Goal: Task Accomplishment & Management: Manage account settings

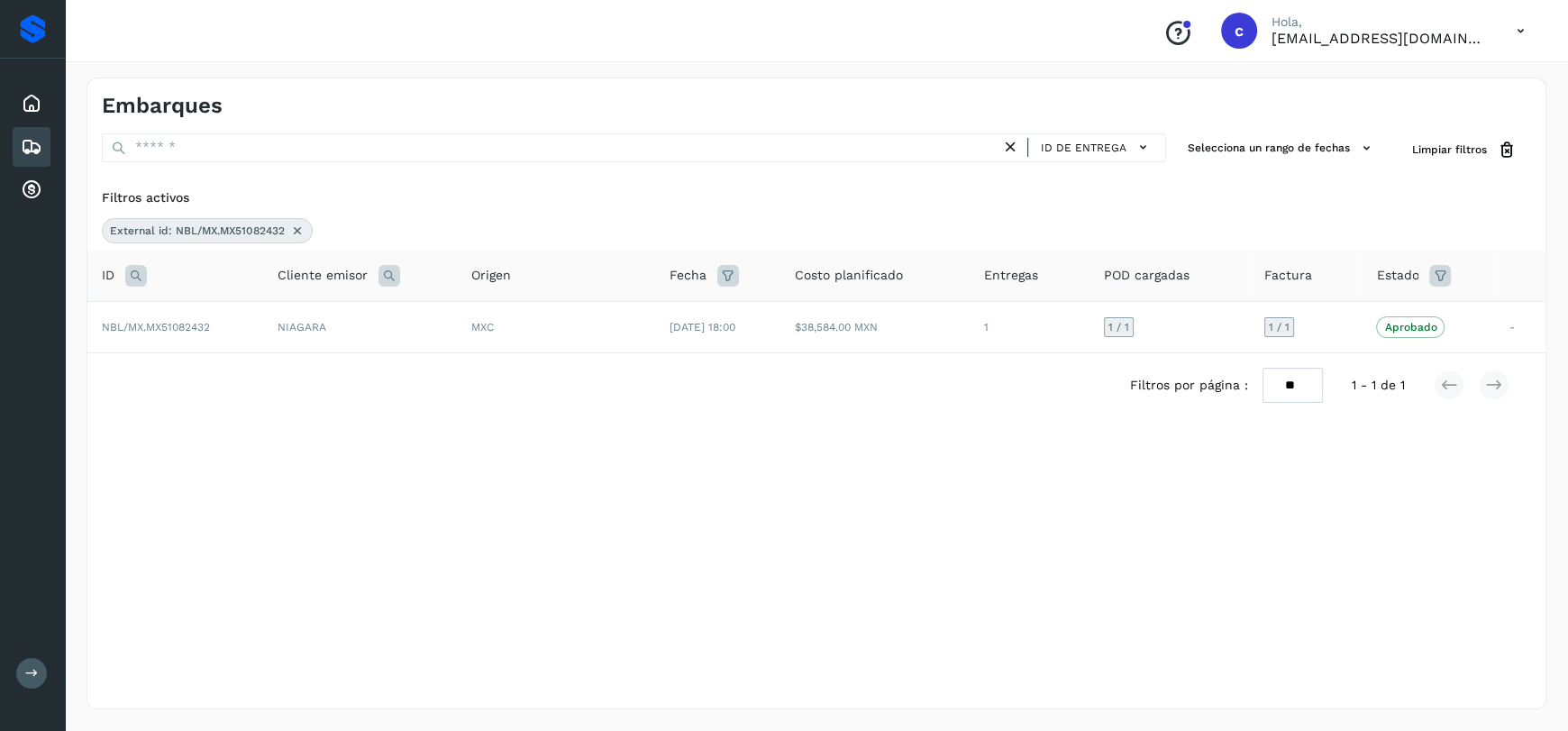
click at [299, 234] on icon at bounding box center [297, 230] width 15 height 15
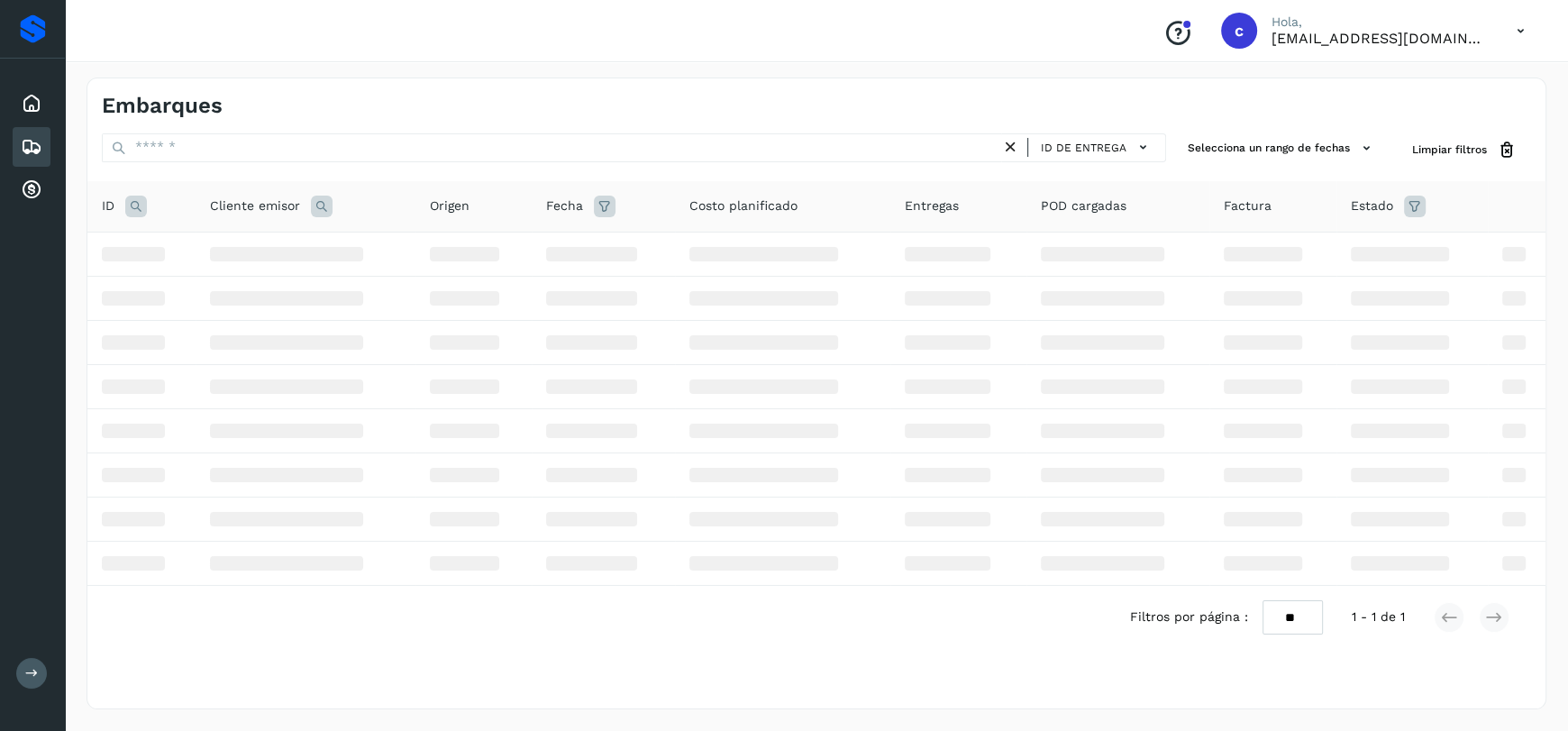
click at [136, 207] on icon at bounding box center [136, 206] width 22 height 22
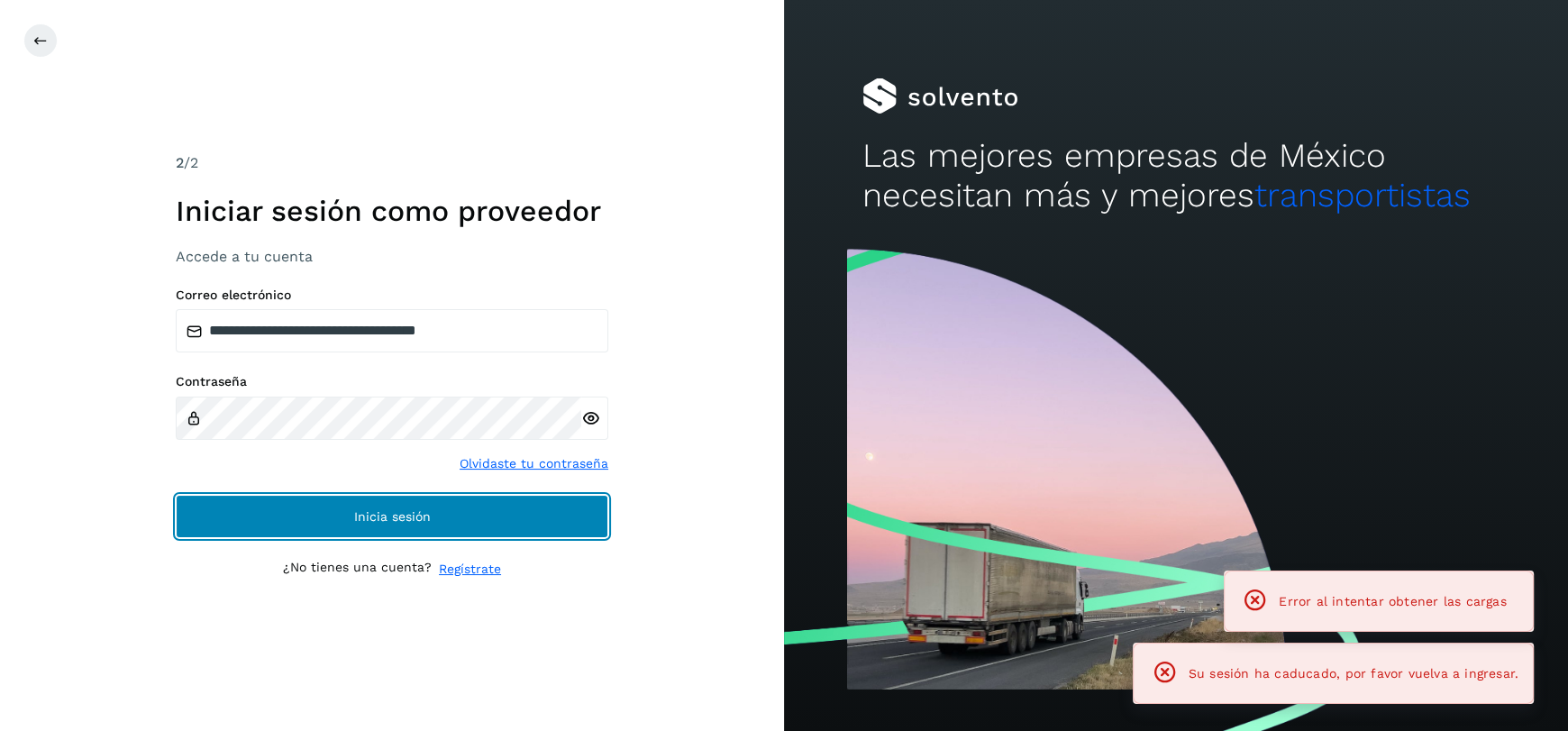
click at [323, 494] on button "Inicia sesión" at bounding box center [392, 516] width 432 height 43
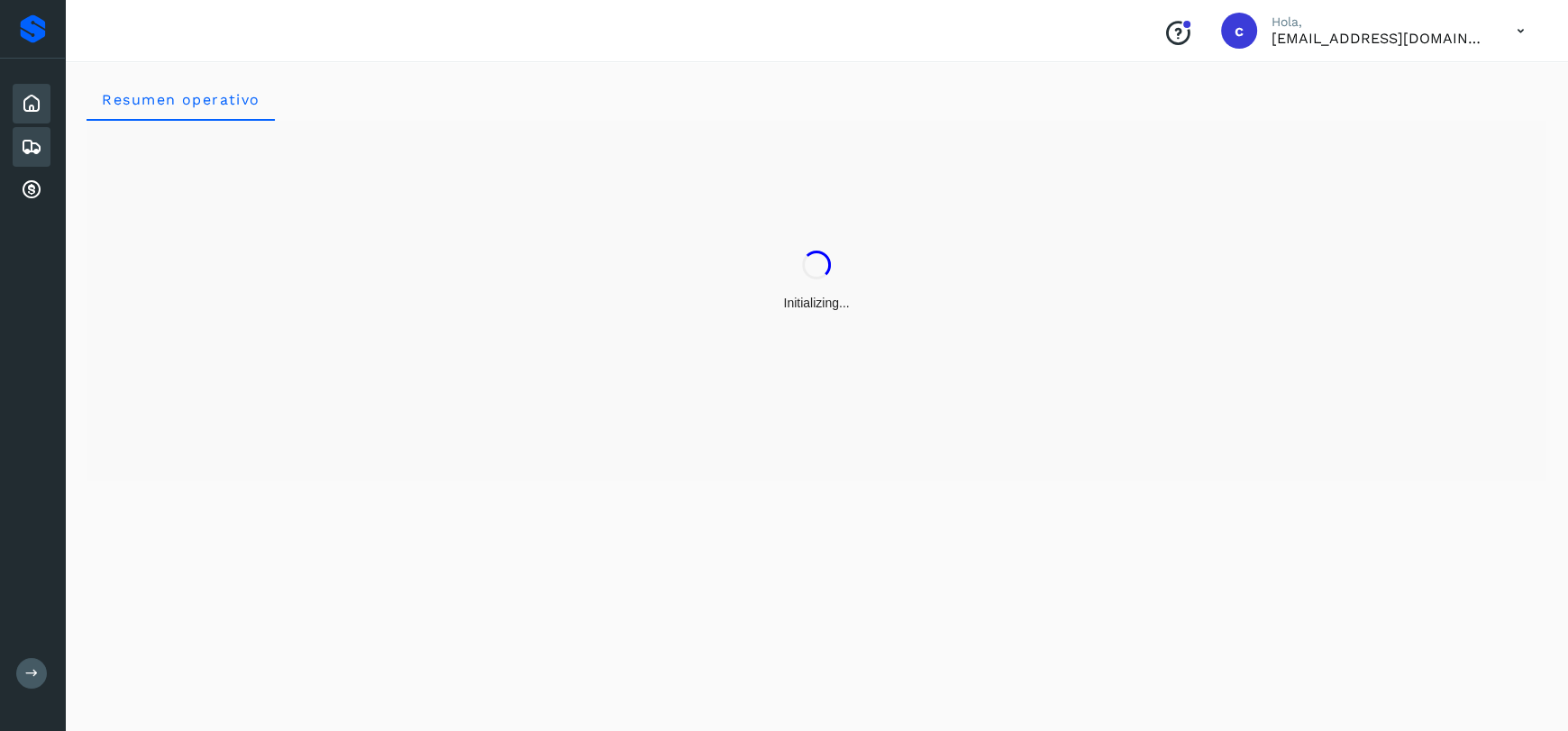
click at [18, 133] on div "Embarques" at bounding box center [31, 146] width 38 height 39
click at [29, 153] on icon at bounding box center [31, 146] width 22 height 22
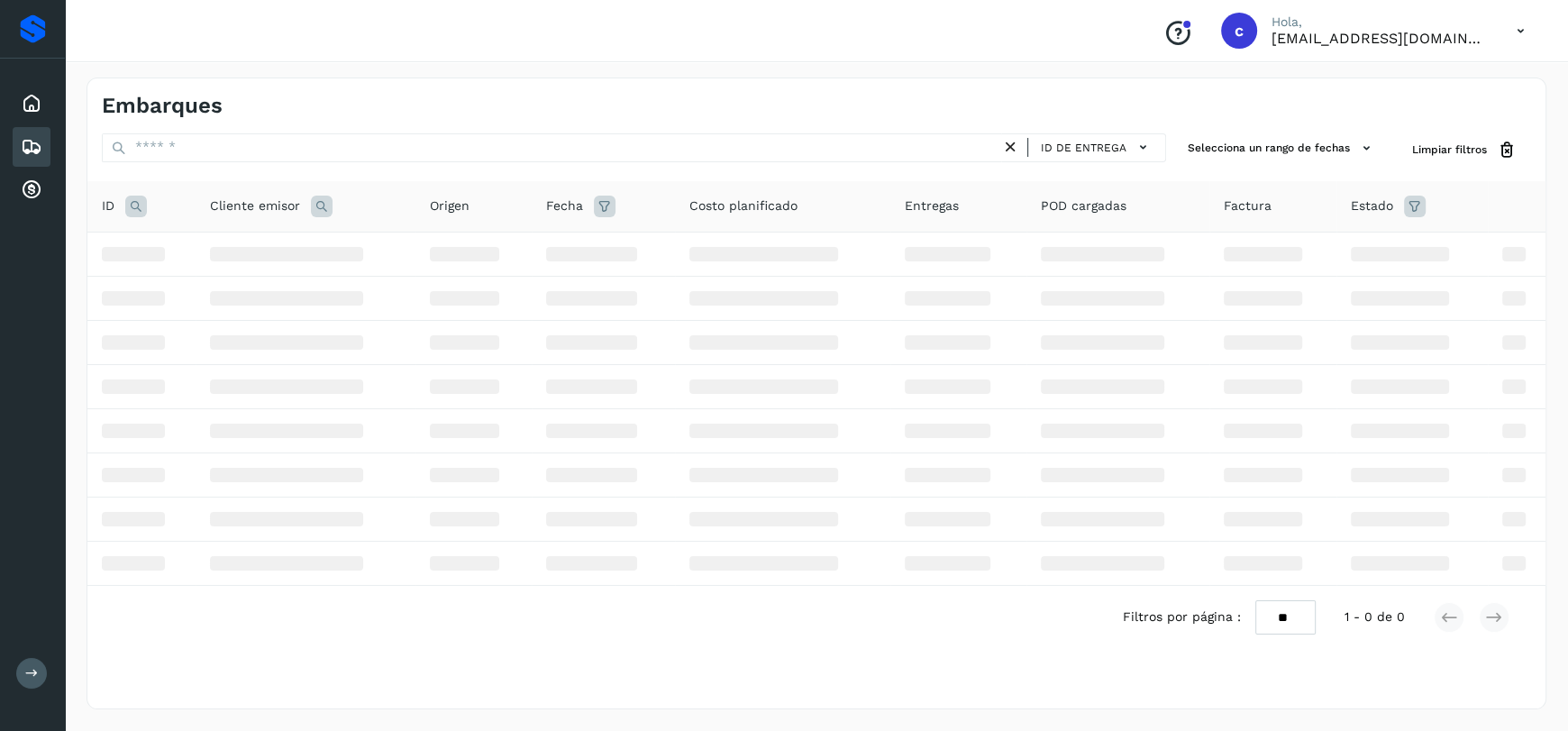
click at [130, 203] on icon at bounding box center [136, 206] width 22 height 22
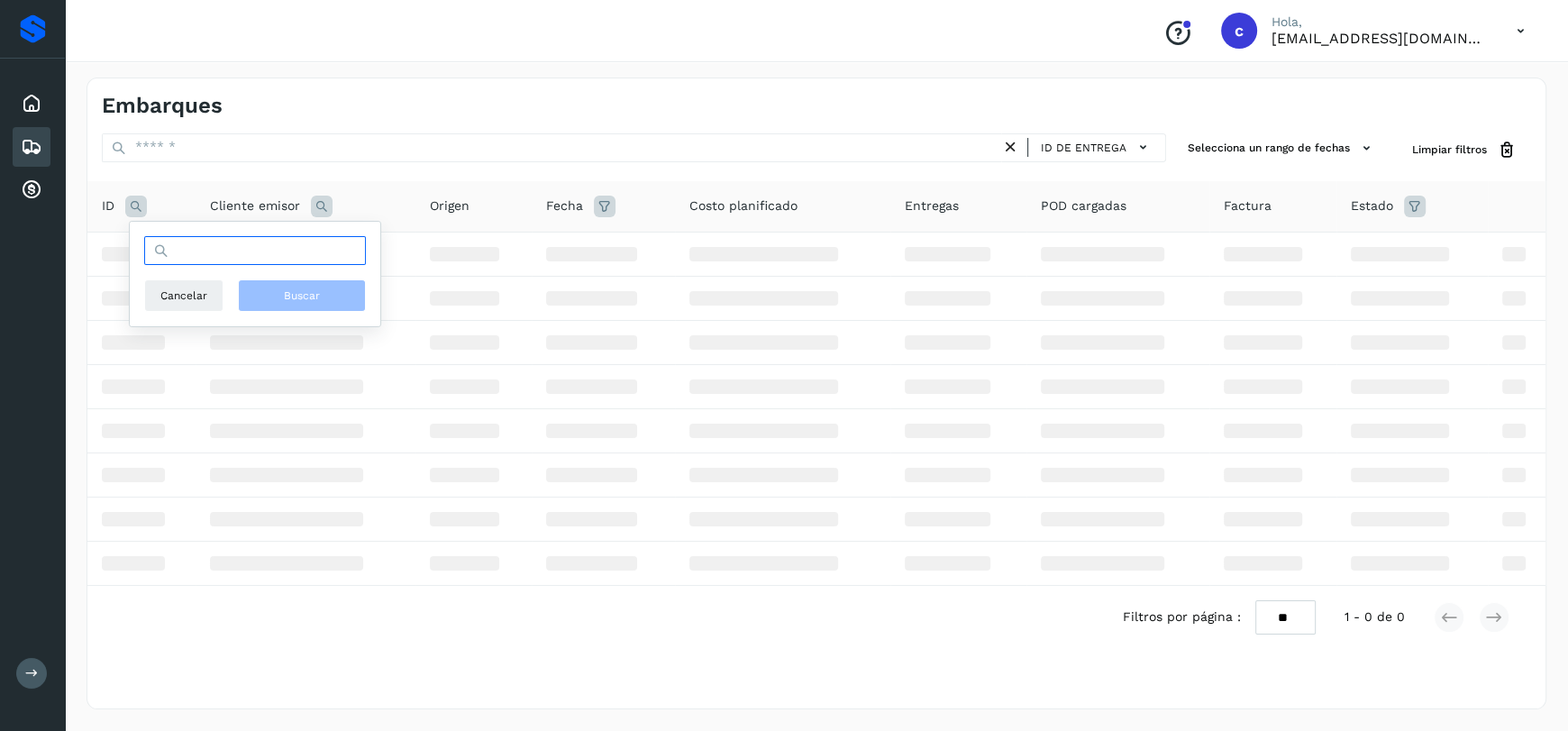
click at [288, 252] on input "text" at bounding box center [255, 250] width 222 height 28
click at [219, 246] on input "text" at bounding box center [255, 250] width 222 height 28
click at [589, 44] on div "Conoce nuestros beneficios c Hola, [EMAIL_ADDRESS][DOMAIN_NAME]" at bounding box center [816, 30] width 1503 height 62
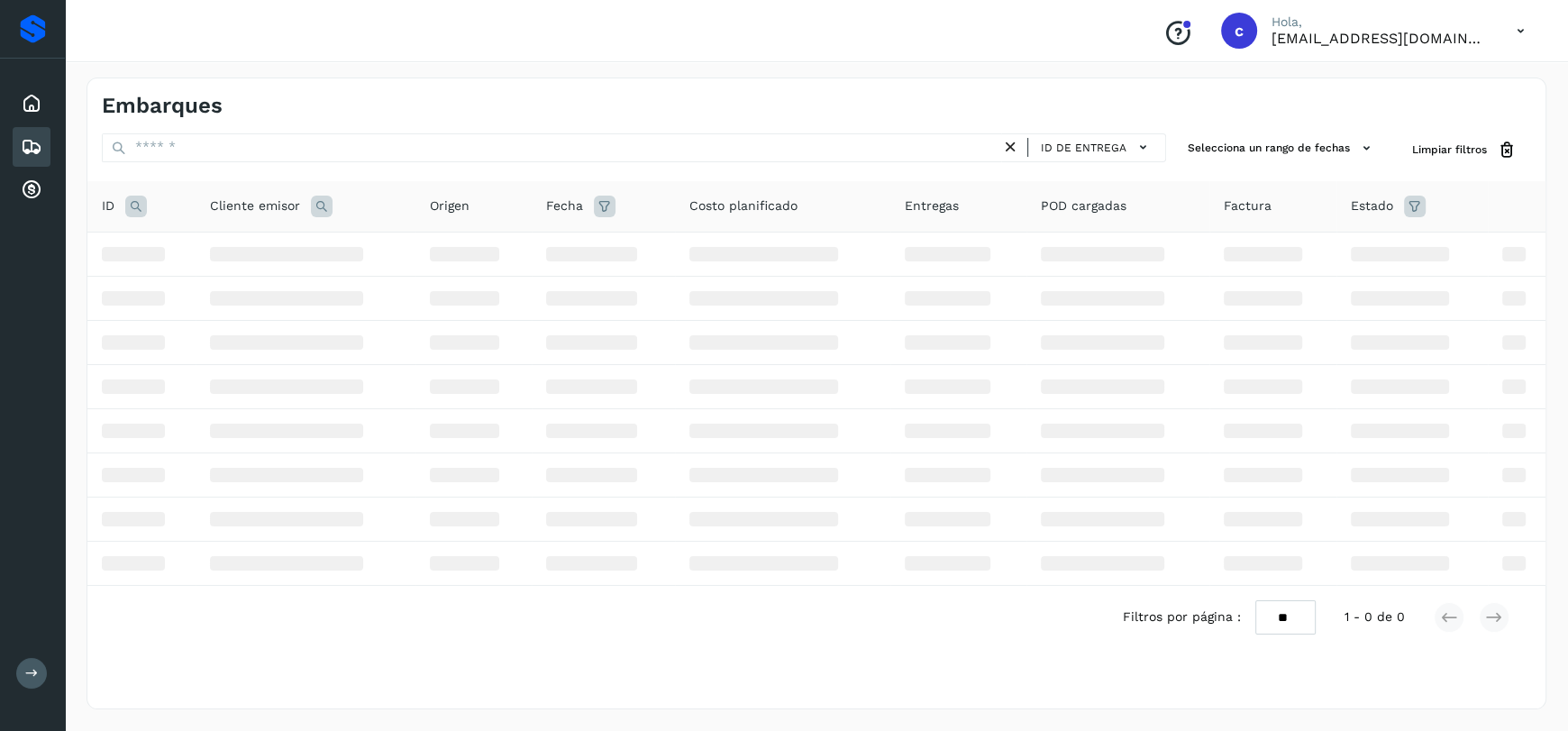
click at [136, 205] on icon at bounding box center [136, 206] width 22 height 22
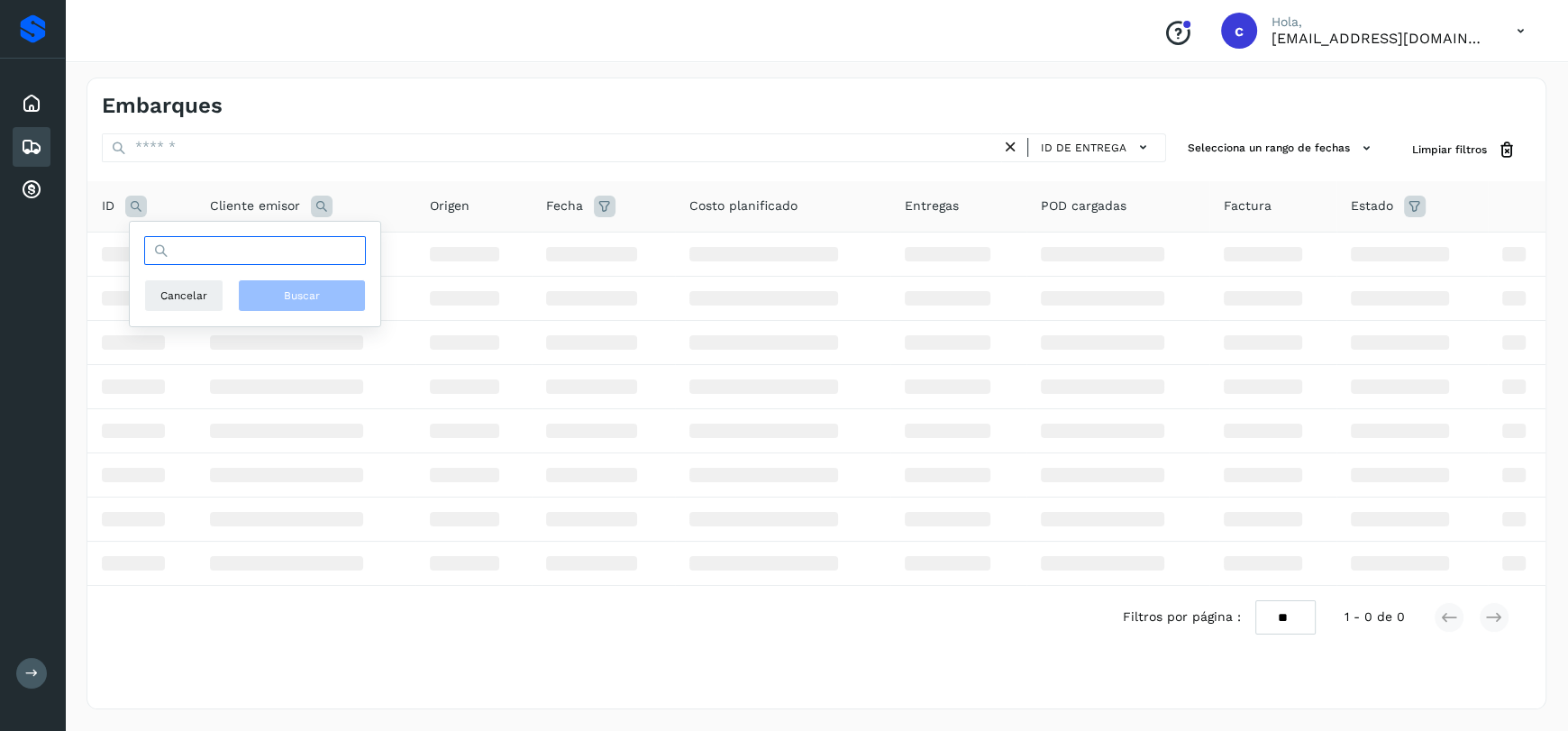
click at [228, 253] on input "text" at bounding box center [255, 250] width 222 height 28
paste input "**********"
type input "**********"
click at [314, 284] on button "Buscar" at bounding box center [302, 295] width 128 height 32
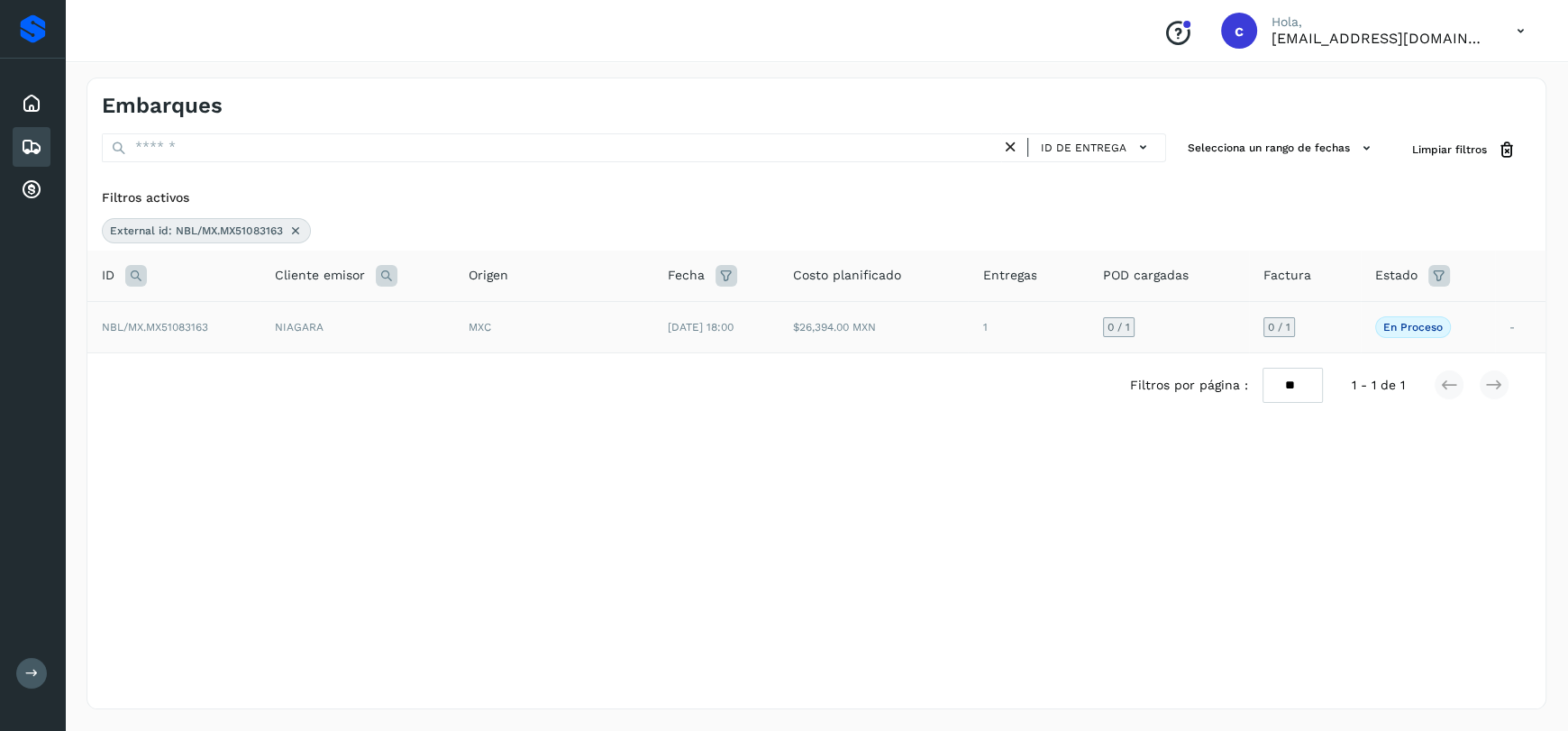
click at [614, 311] on td "MXC" at bounding box center [553, 326] width 198 height 51
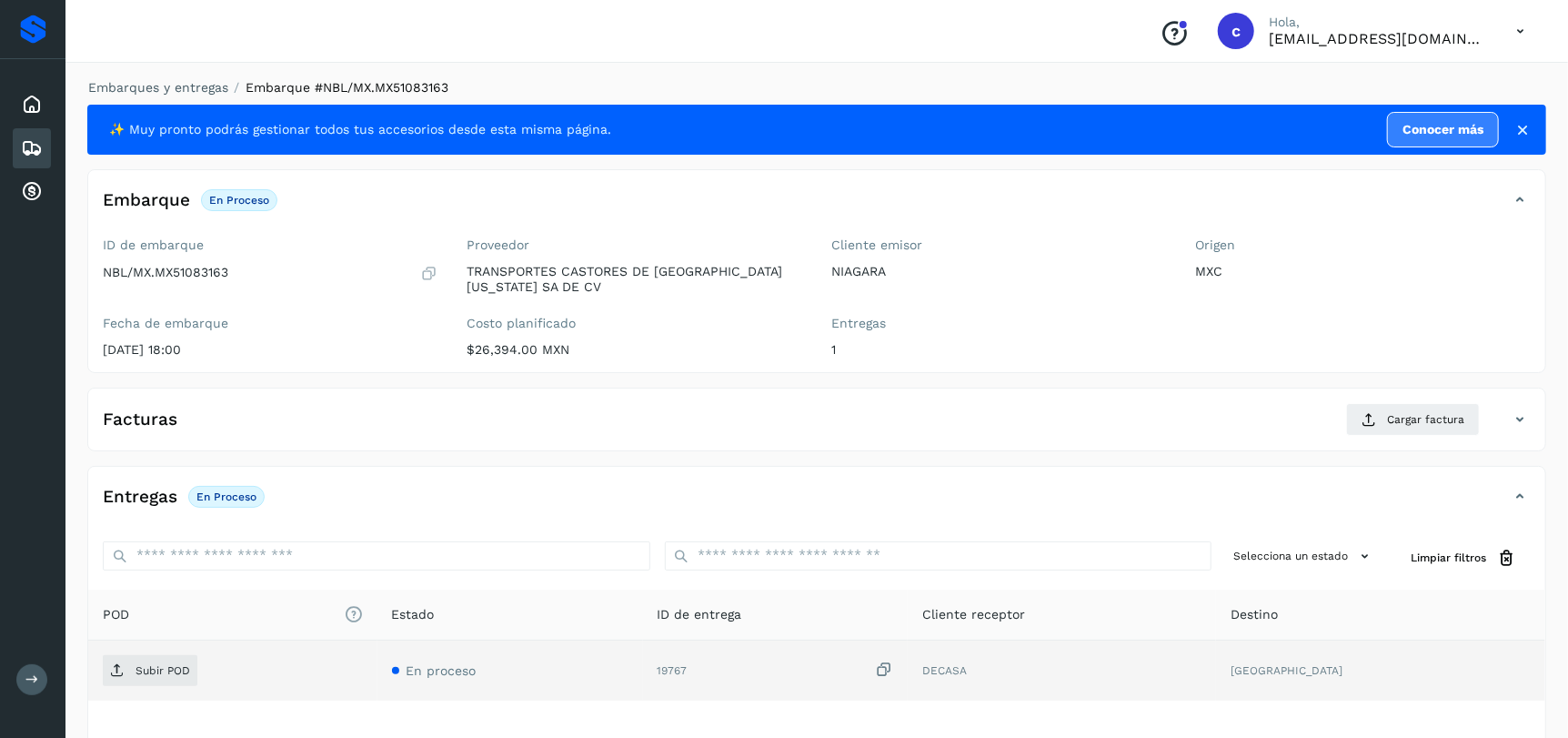
click at [167, 653] on td "Subir POD" at bounding box center [233, 671] width 290 height 61
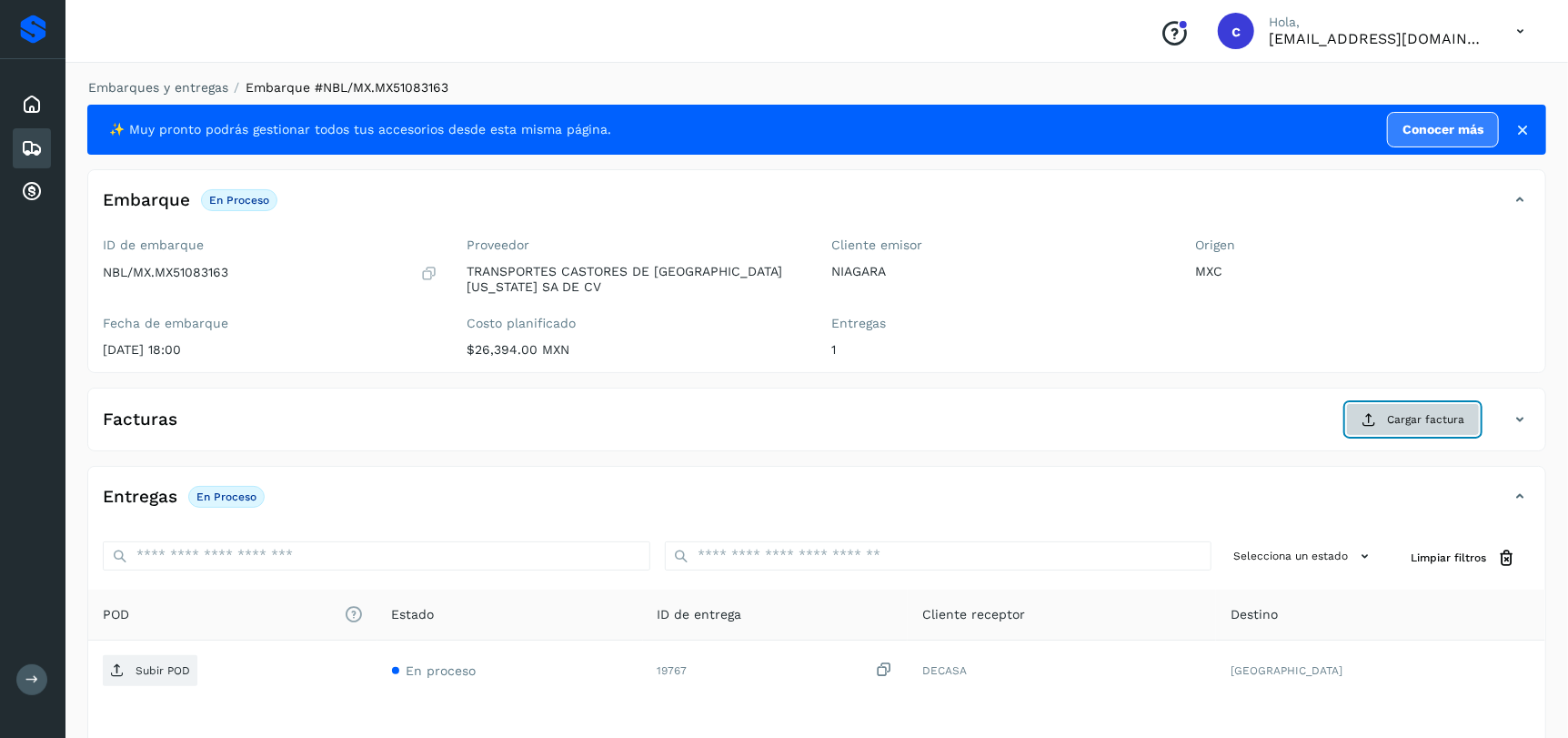
click at [1401, 421] on span "Cargar factura" at bounding box center [1425, 420] width 77 height 17
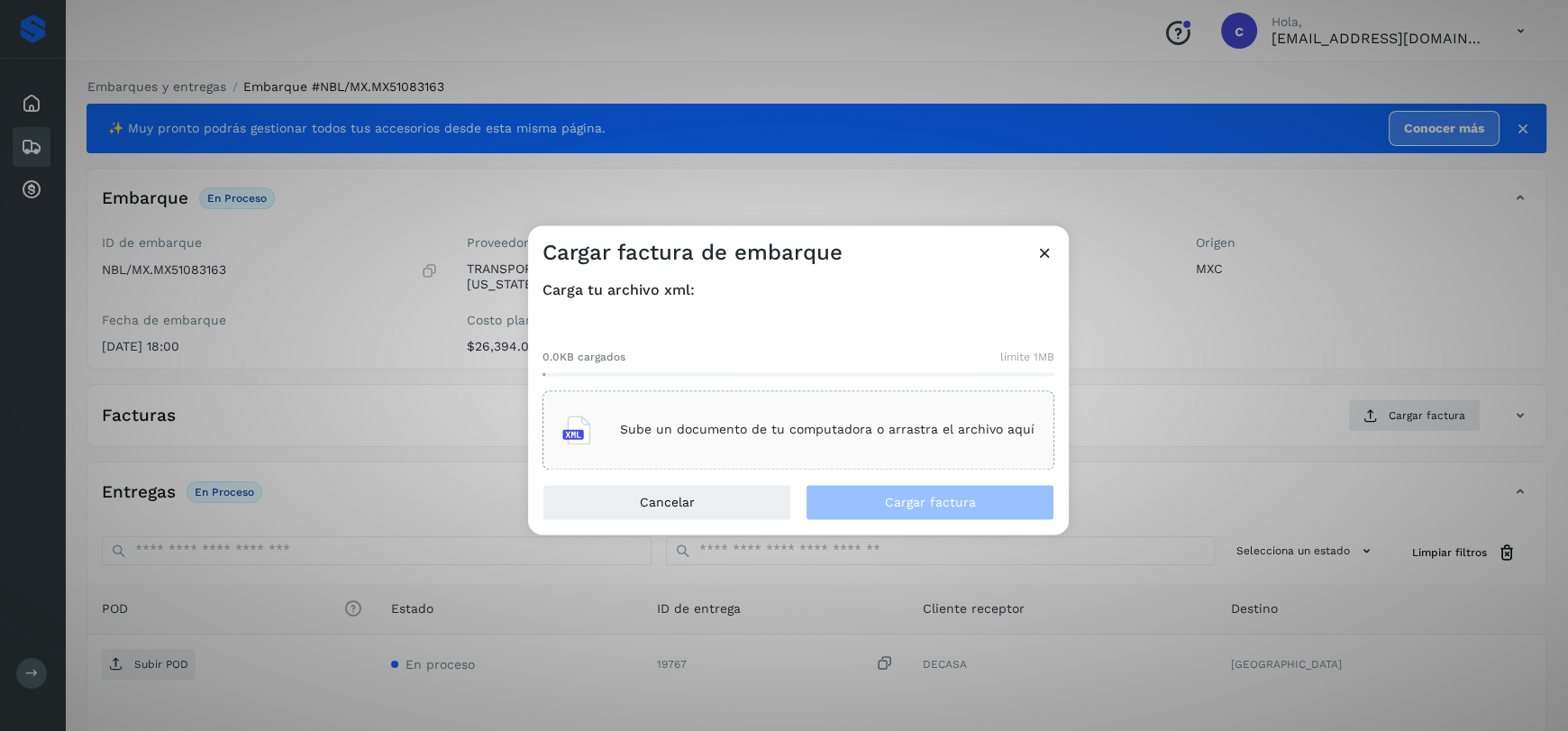
click at [851, 425] on p "Sube un documento de tu computadora o arrastra el archivo aquí" at bounding box center [827, 430] width 415 height 16
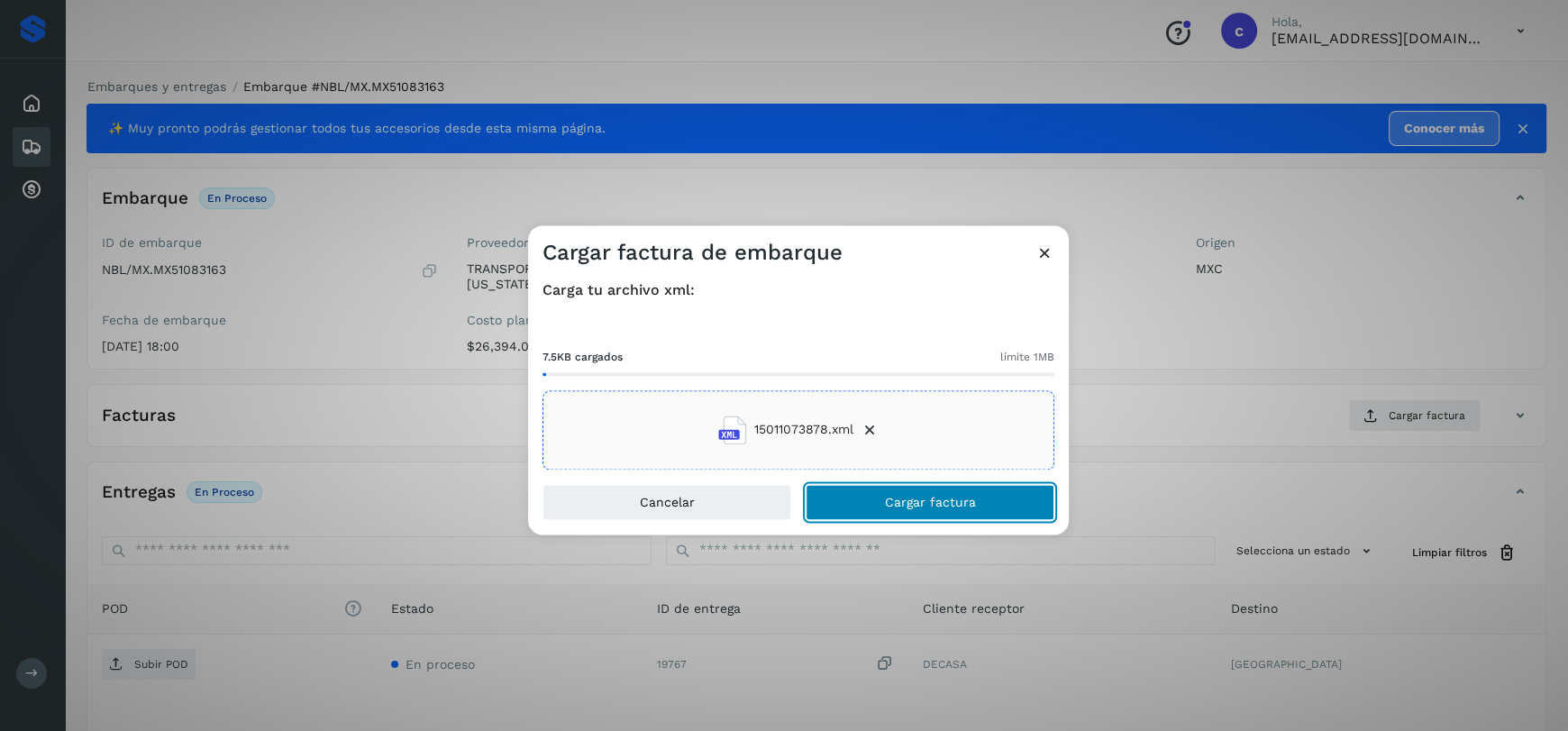
click at [871, 511] on button "Cargar factura" at bounding box center [929, 501] width 249 height 36
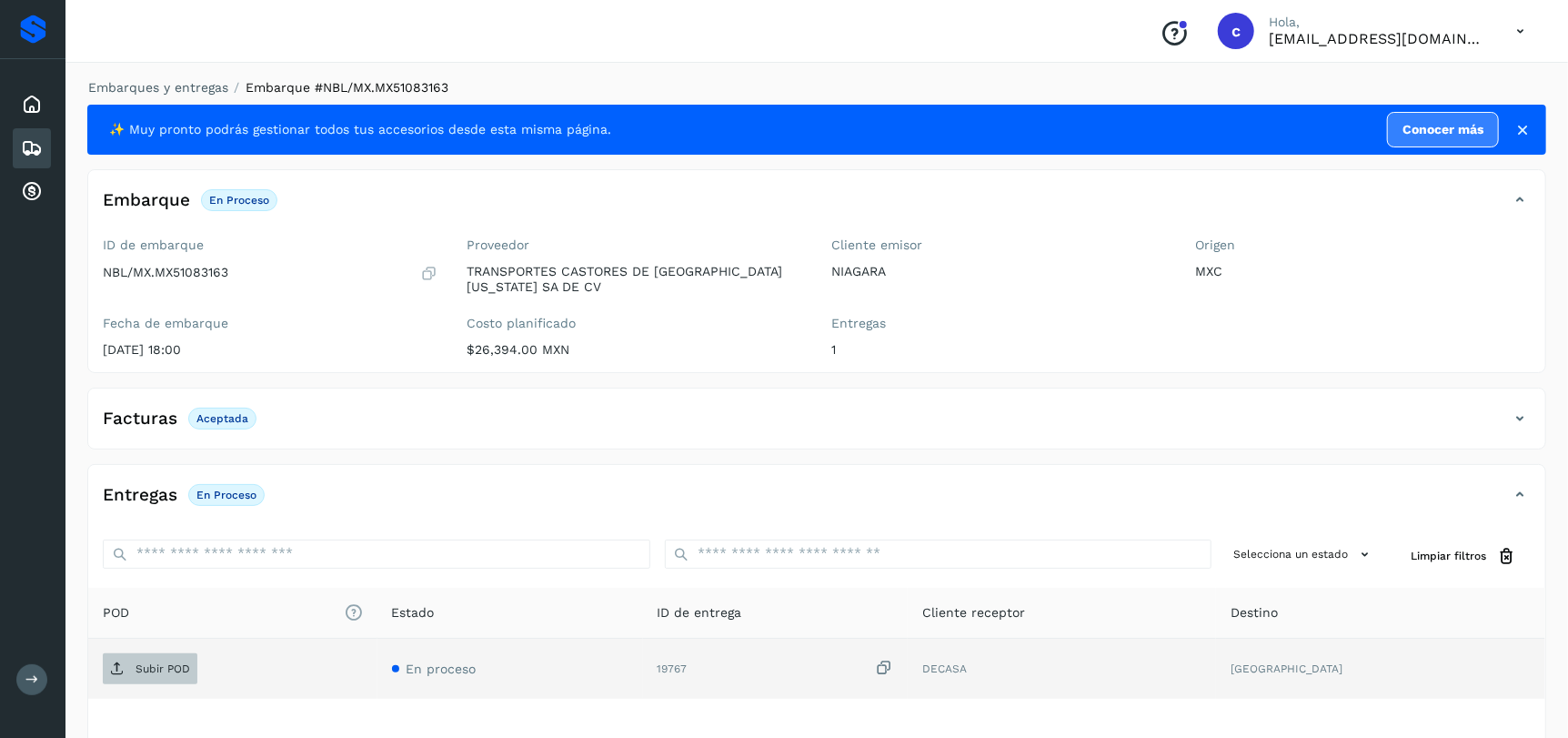
click at [159, 654] on span "Subir POD" at bounding box center [150, 668] width 94 height 29
click at [34, 146] on icon at bounding box center [32, 148] width 22 height 22
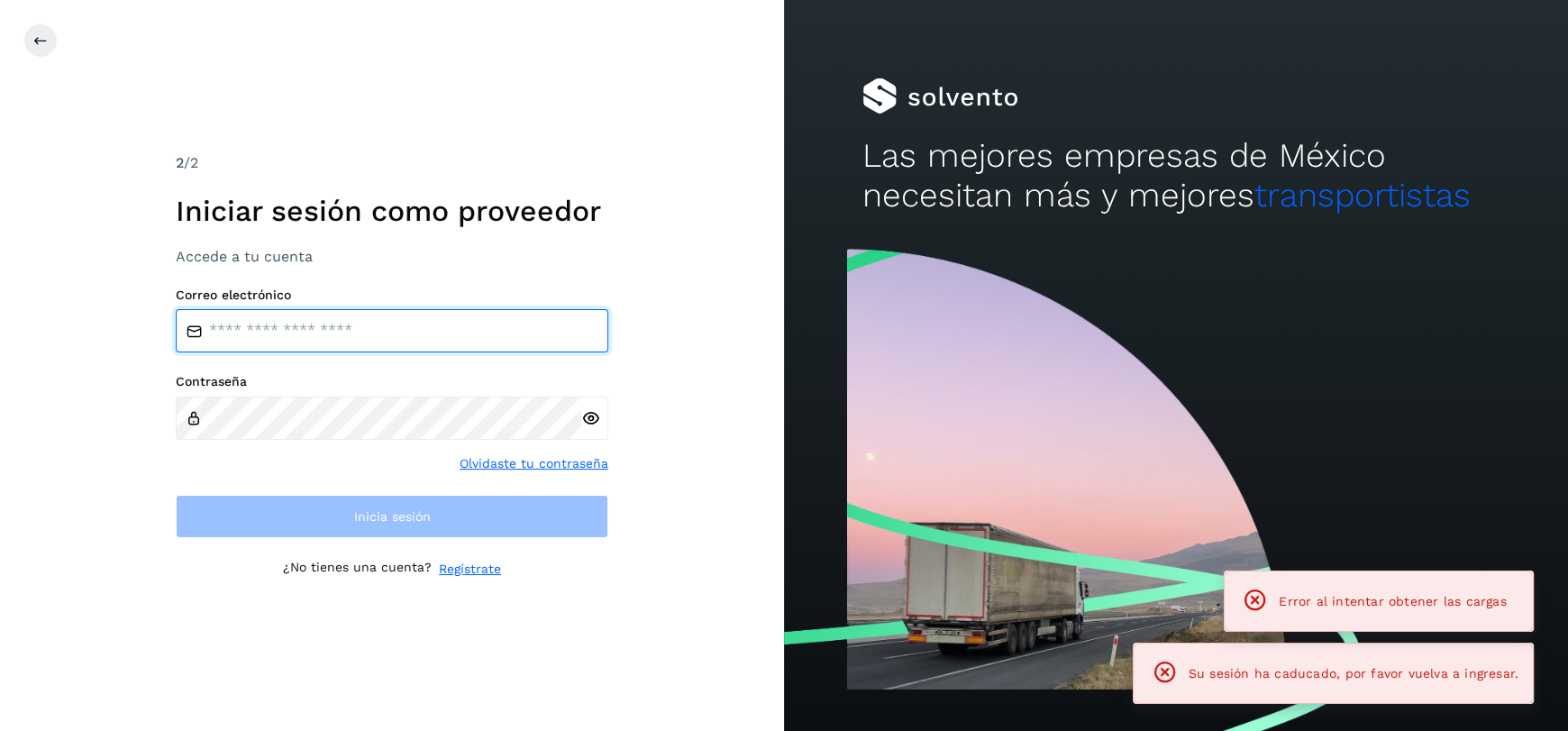
type input "**********"
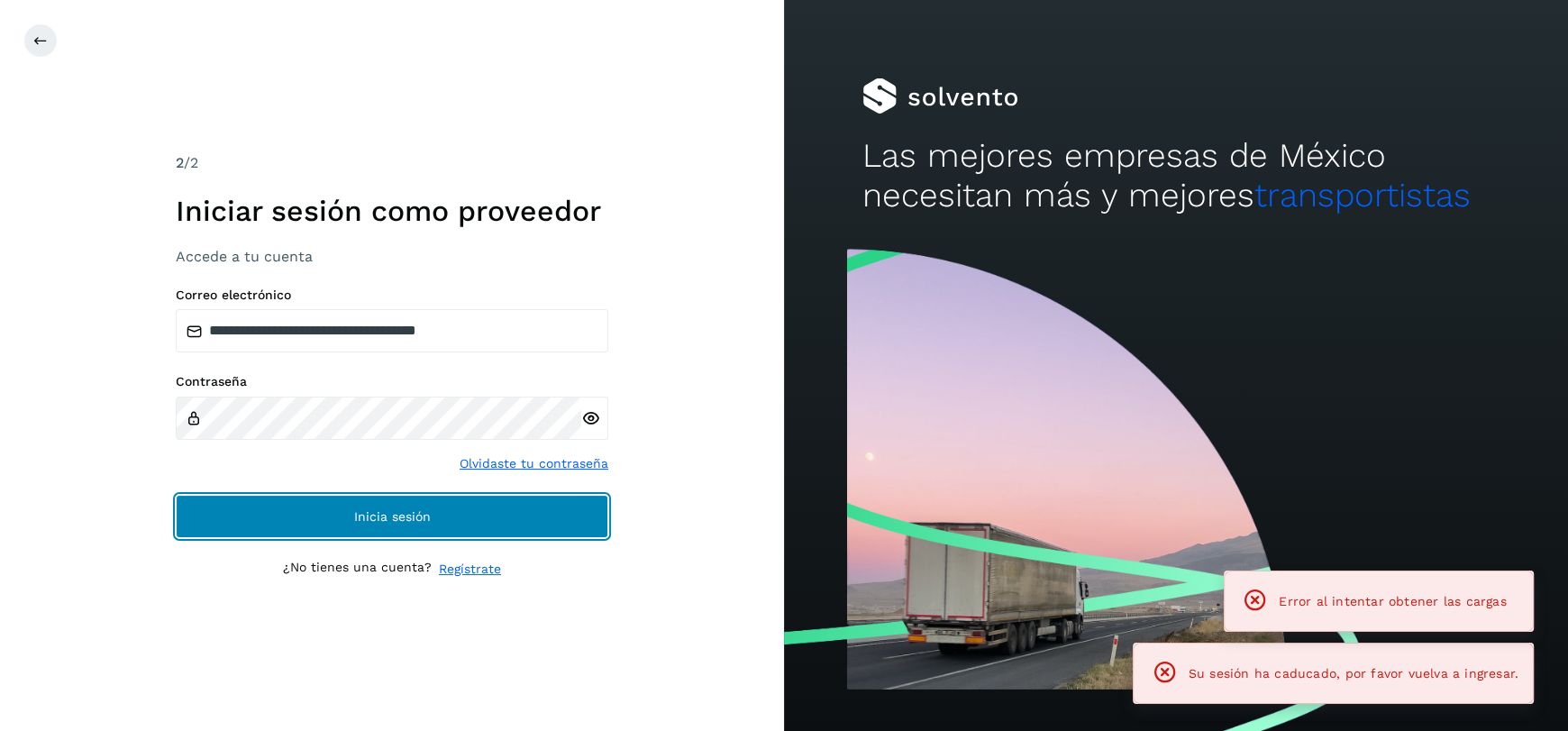
click at [443, 530] on button "Inicia sesión" at bounding box center [392, 516] width 432 height 43
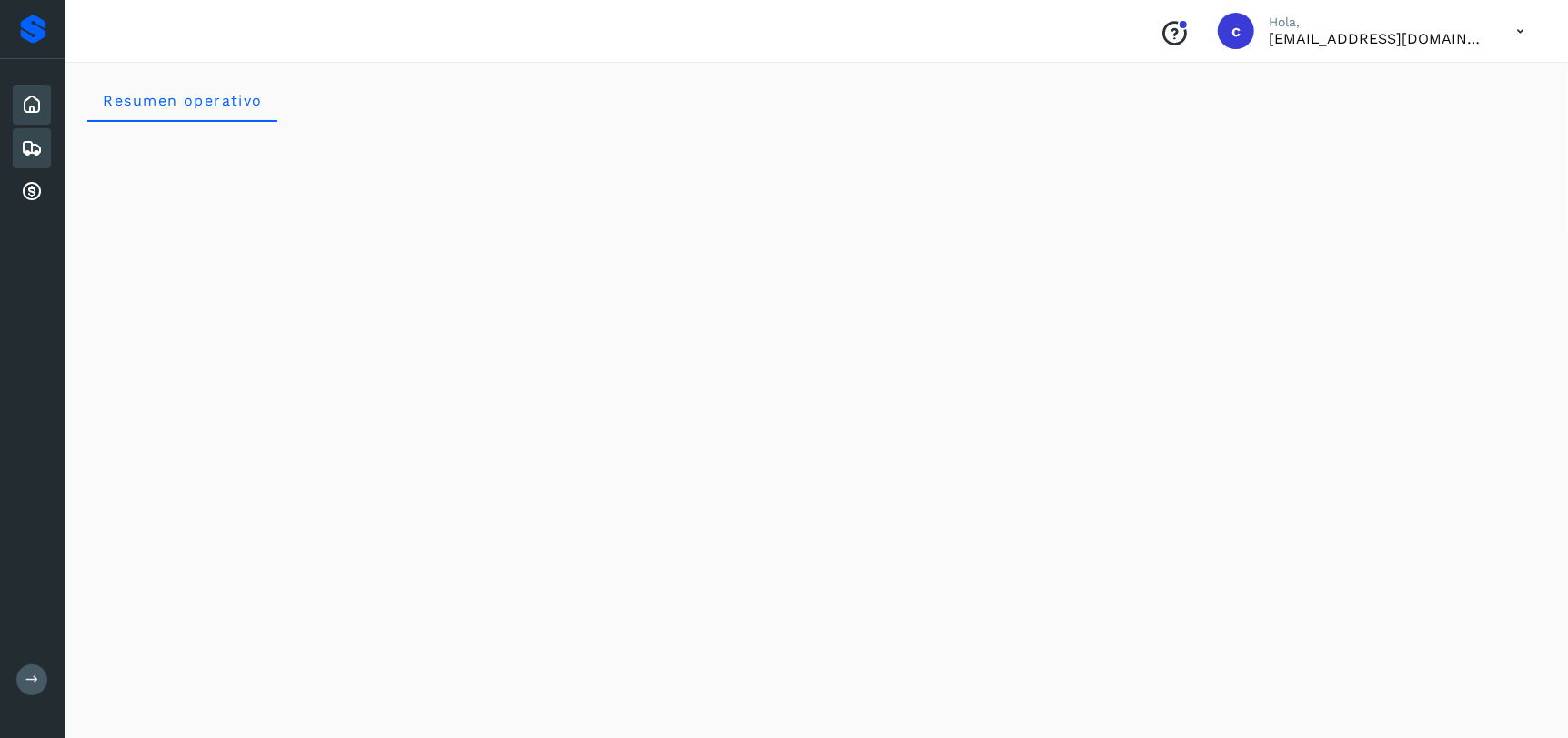
click at [38, 143] on icon at bounding box center [32, 148] width 22 height 22
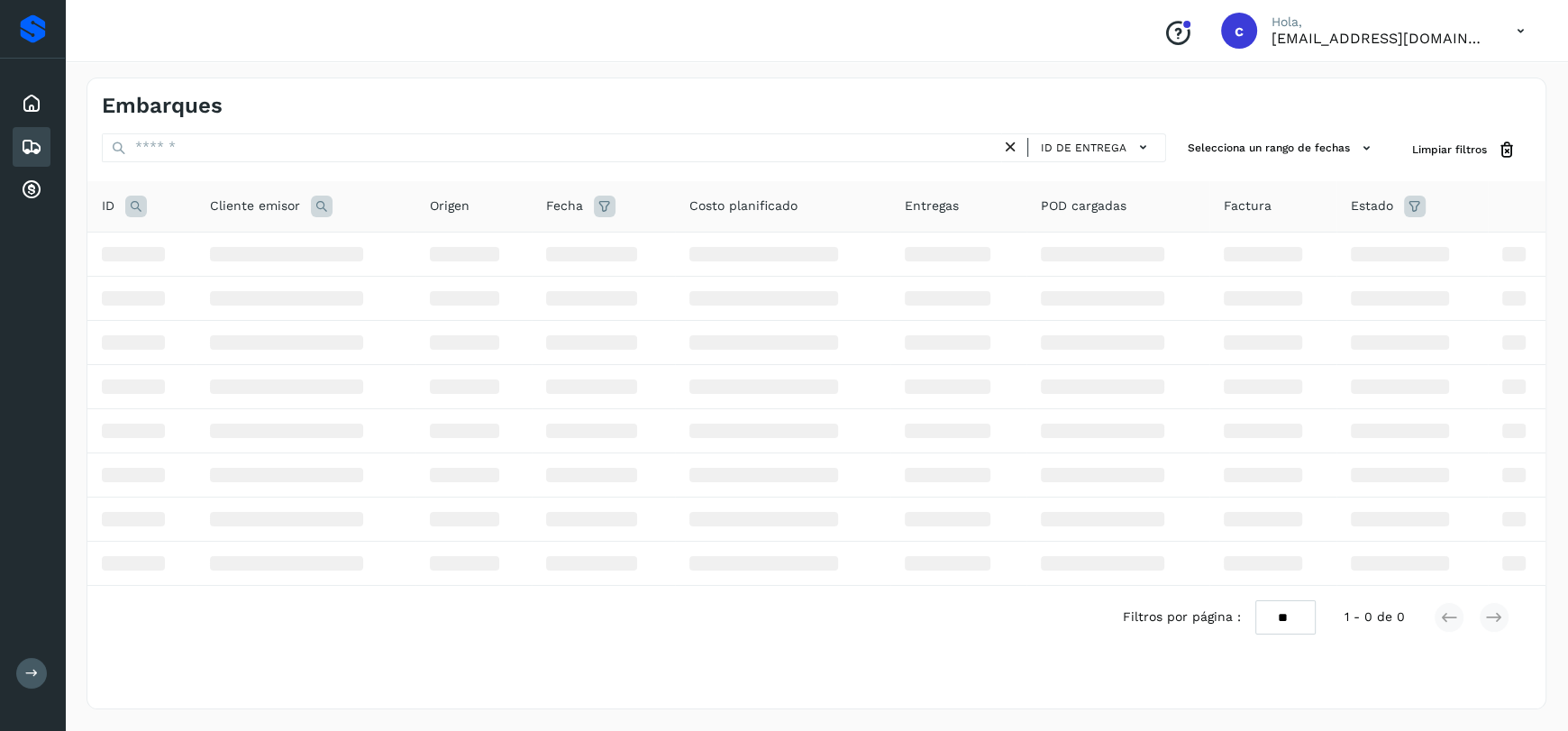
click at [138, 201] on icon at bounding box center [136, 206] width 22 height 22
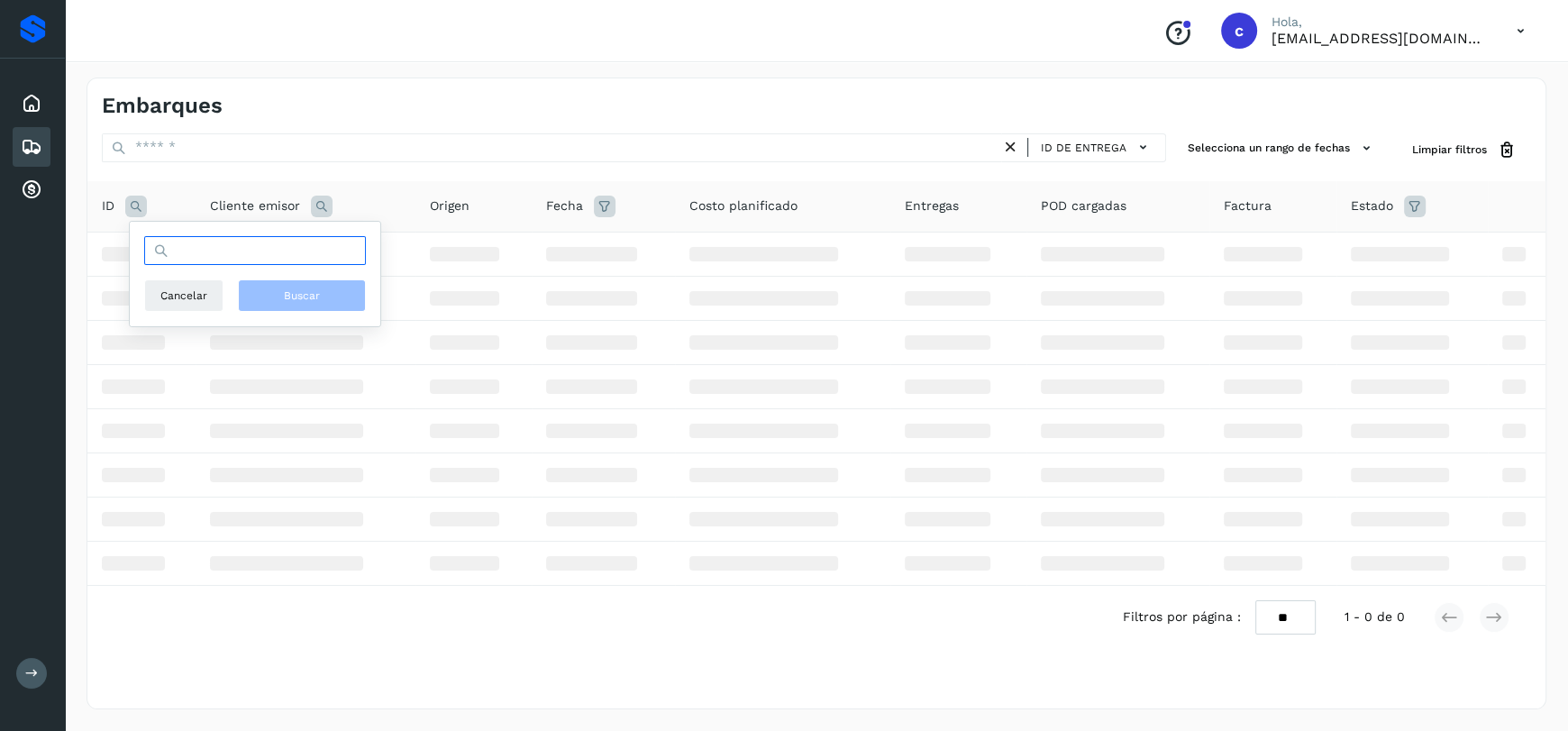
click at [218, 255] on input "text" at bounding box center [255, 250] width 222 height 28
paste input "**********"
type input "**********"
click at [281, 299] on button "Buscar" at bounding box center [302, 295] width 128 height 32
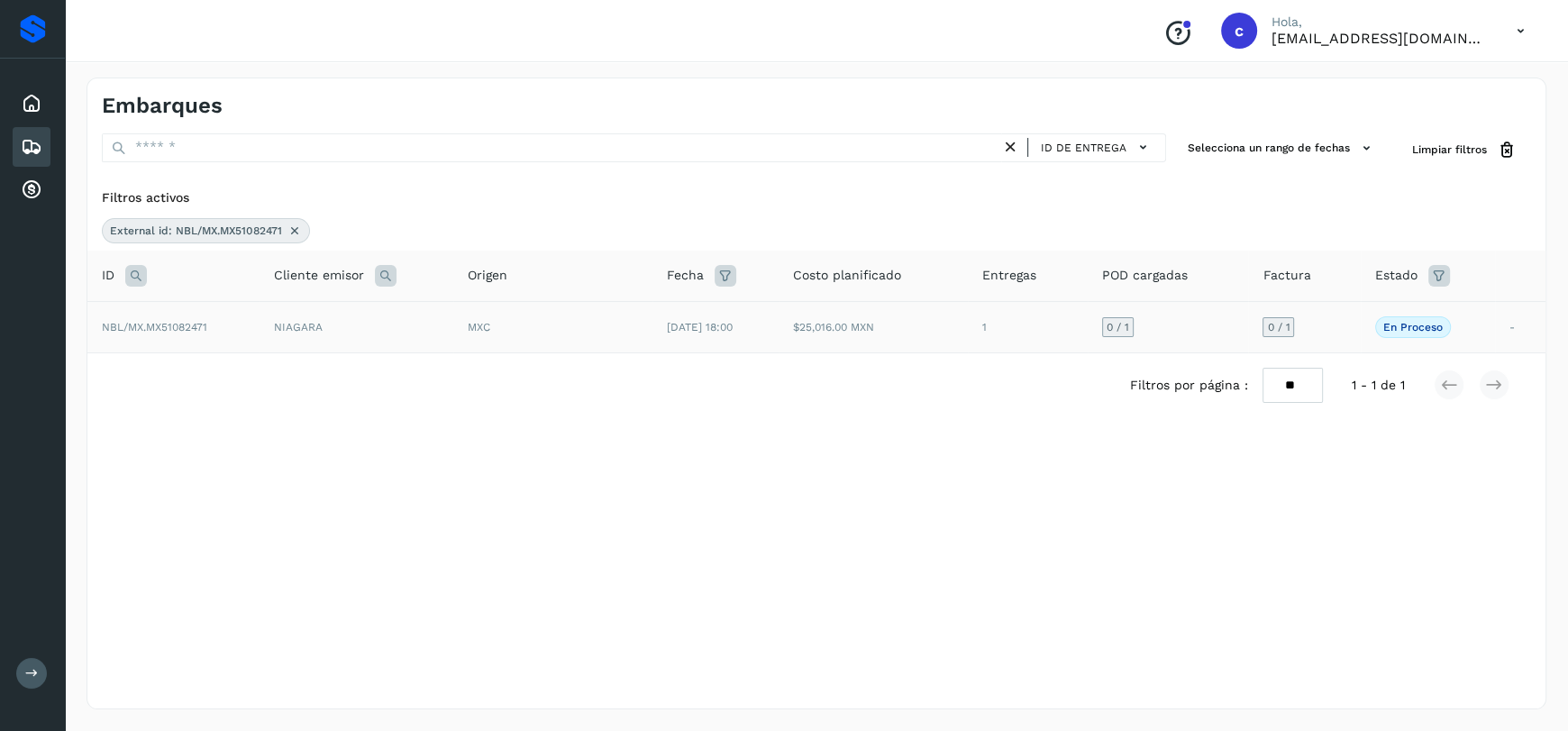
click at [536, 320] on div "MXC" at bounding box center [552, 327] width 170 height 17
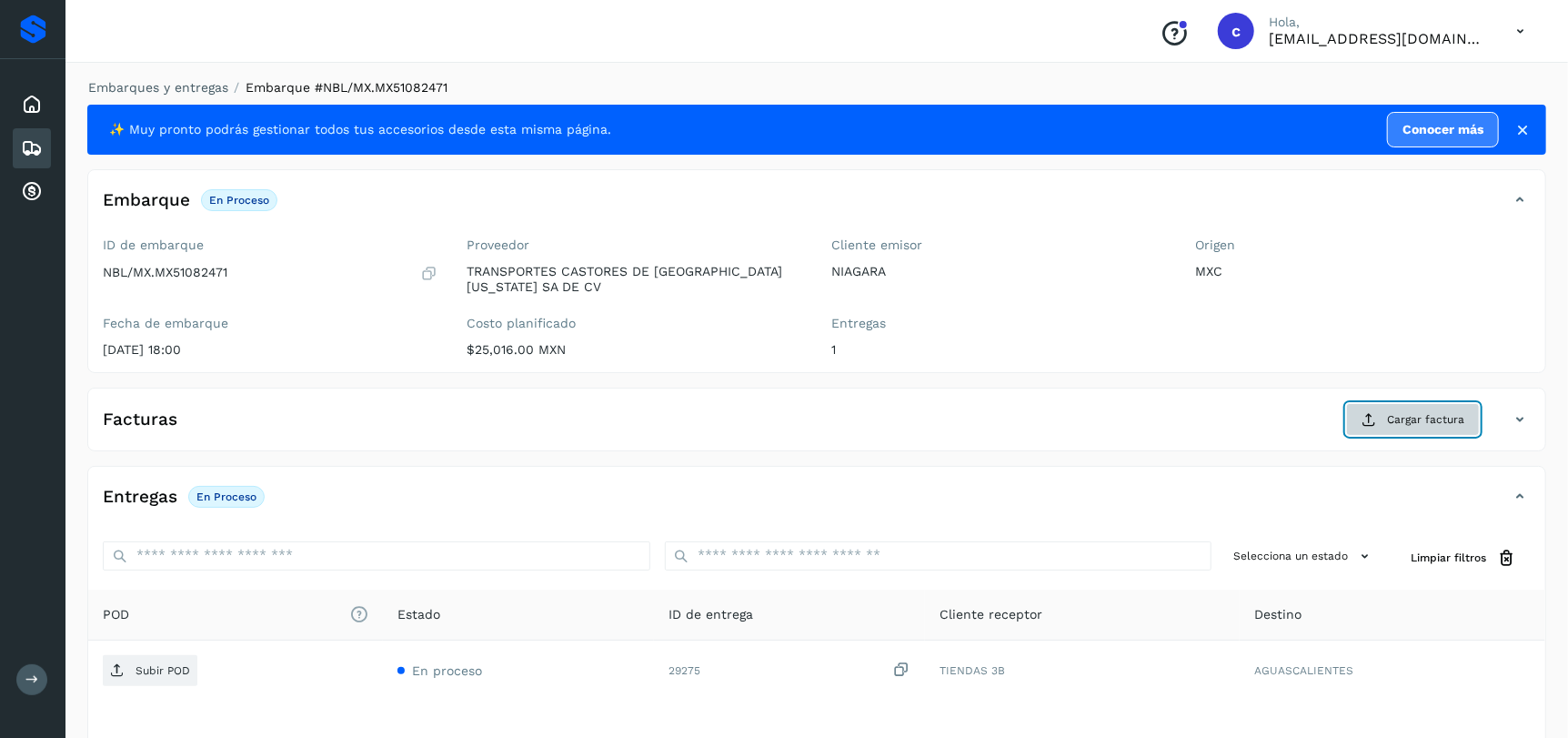
click at [1410, 428] on button "Cargar factura" at bounding box center [1412, 419] width 134 height 33
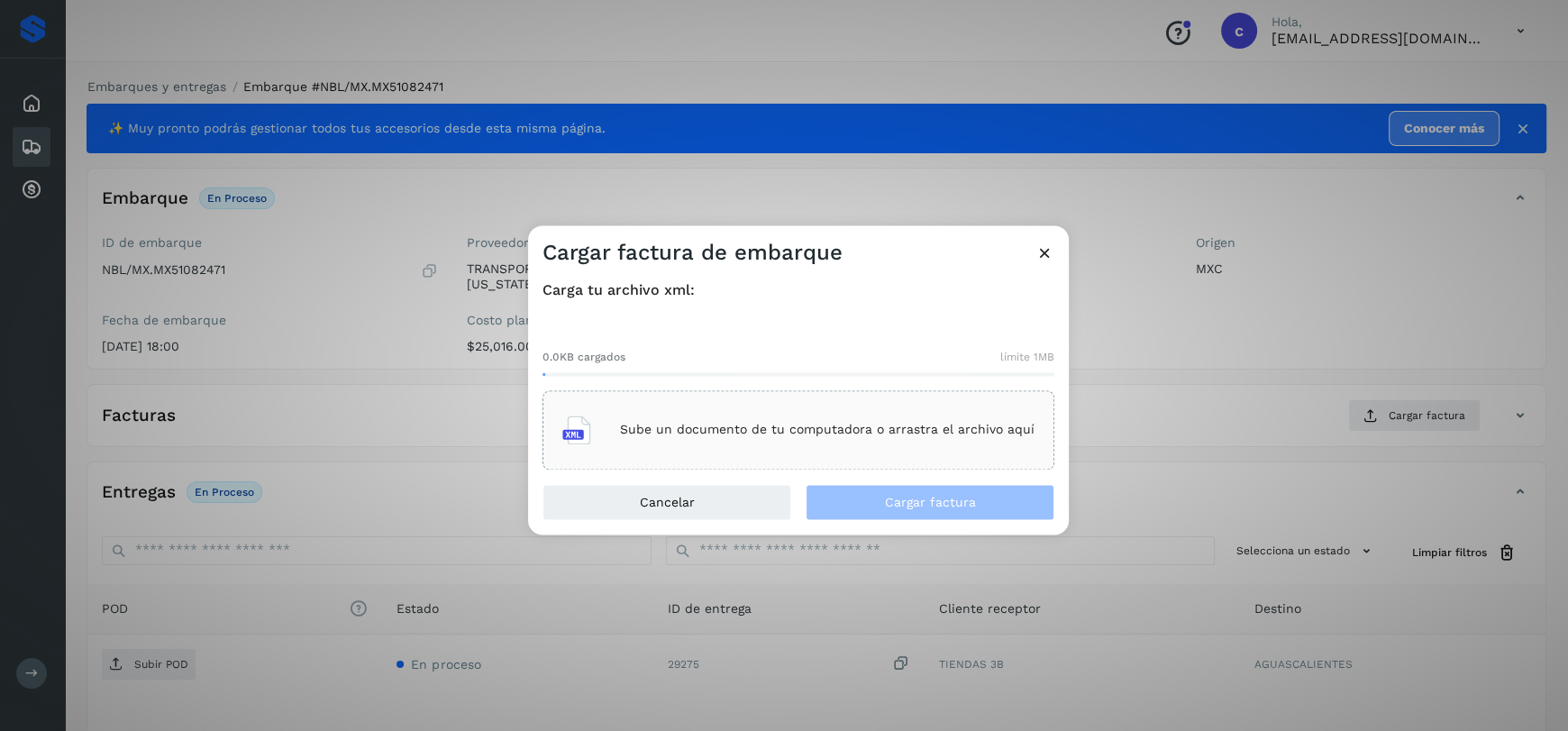
click at [752, 443] on div "Sube un documento de tu computadora o arrastra el archivo aquí" at bounding box center [798, 430] width 473 height 49
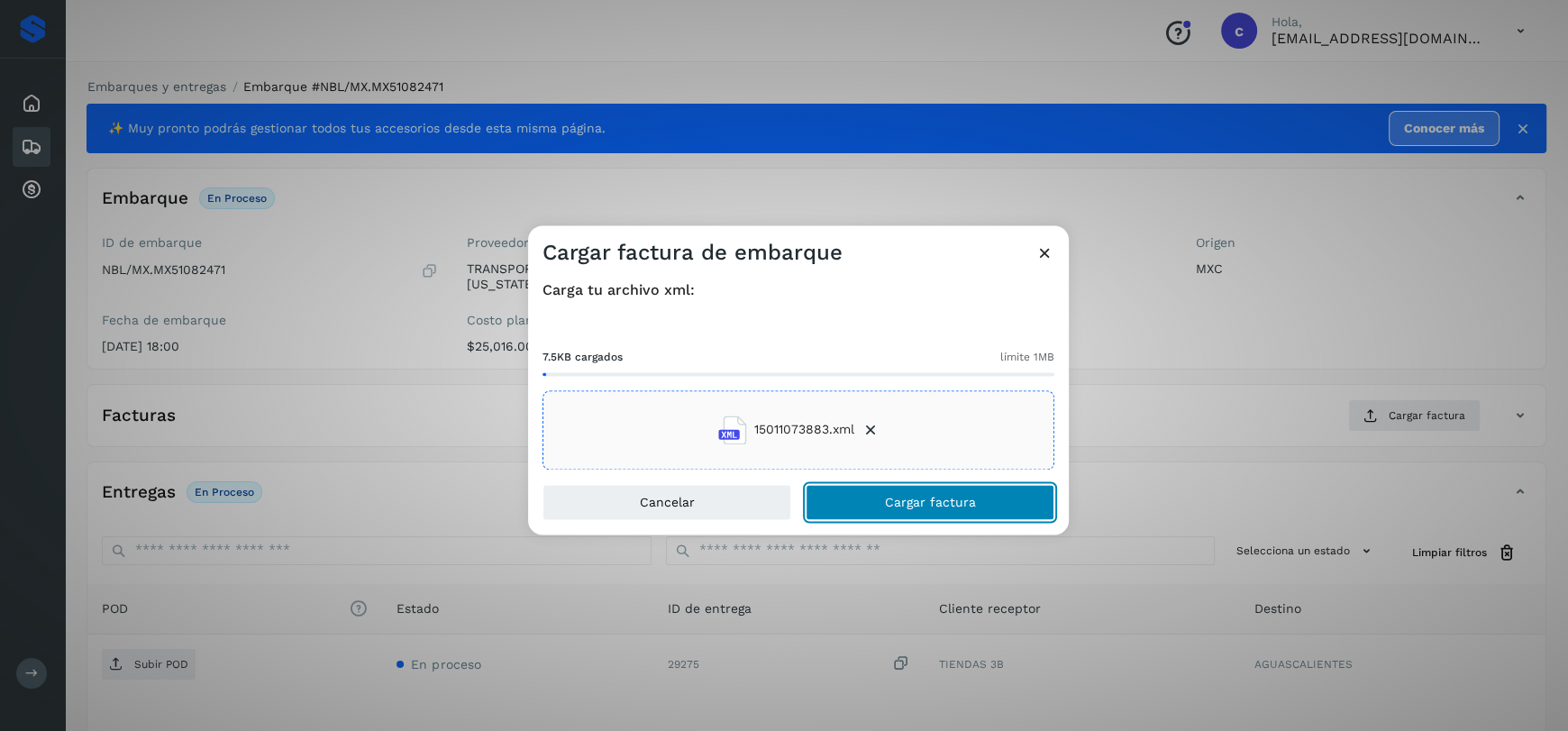
click at [928, 495] on span "Cargar factura" at bounding box center [930, 501] width 91 height 13
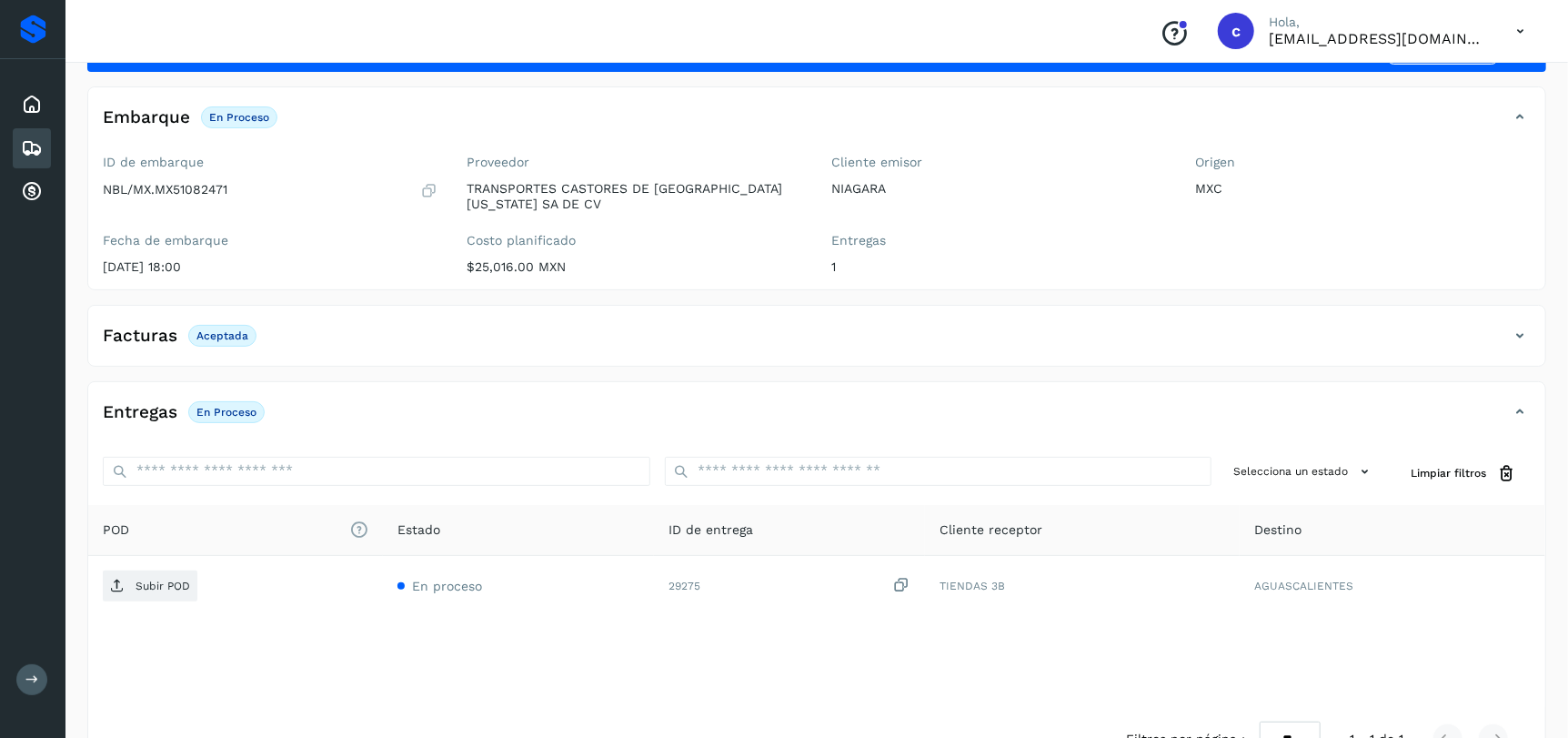
scroll to position [138, 0]
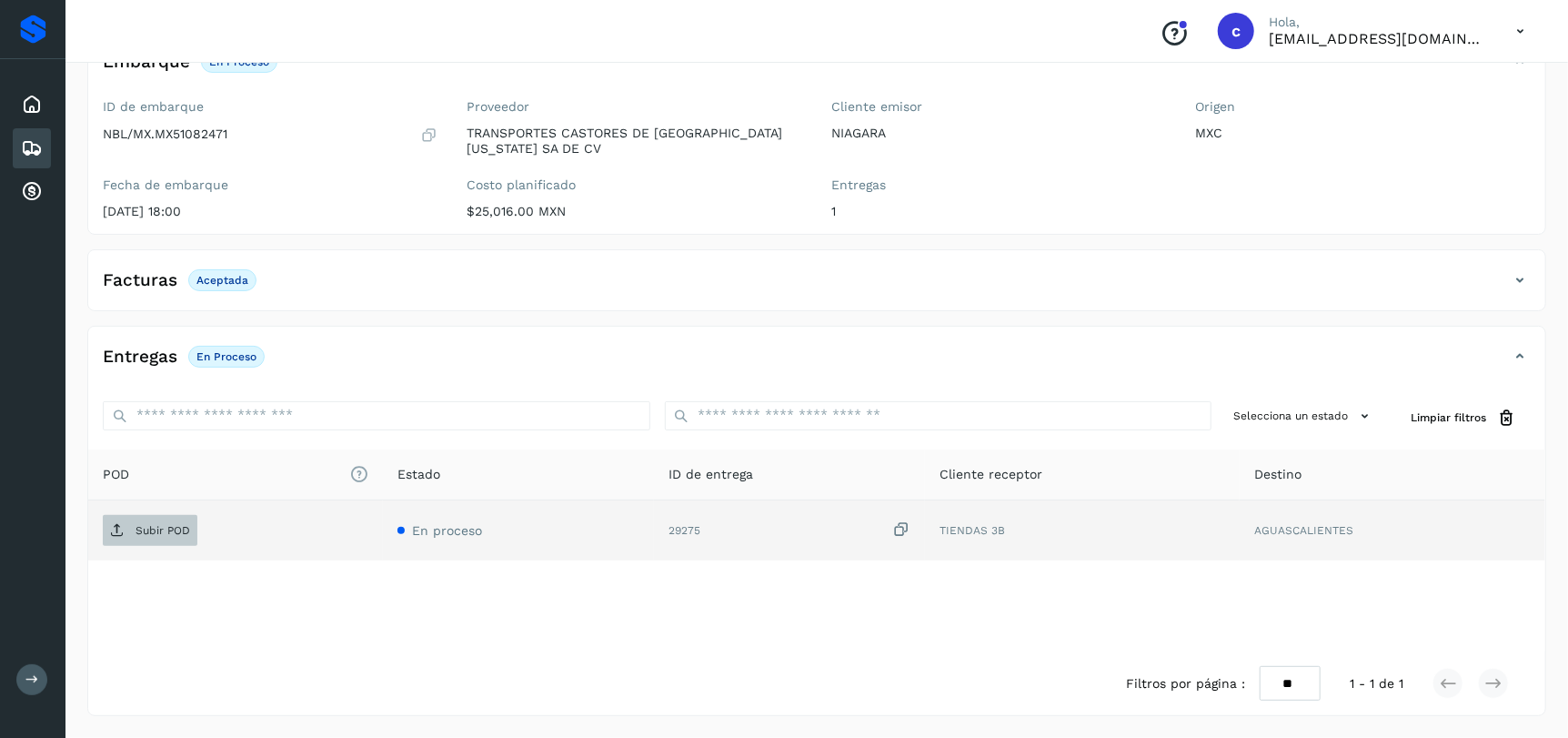
click at [160, 524] on p "Subir POD" at bounding box center [163, 530] width 55 height 13
